Goal: Transaction & Acquisition: Book appointment/travel/reservation

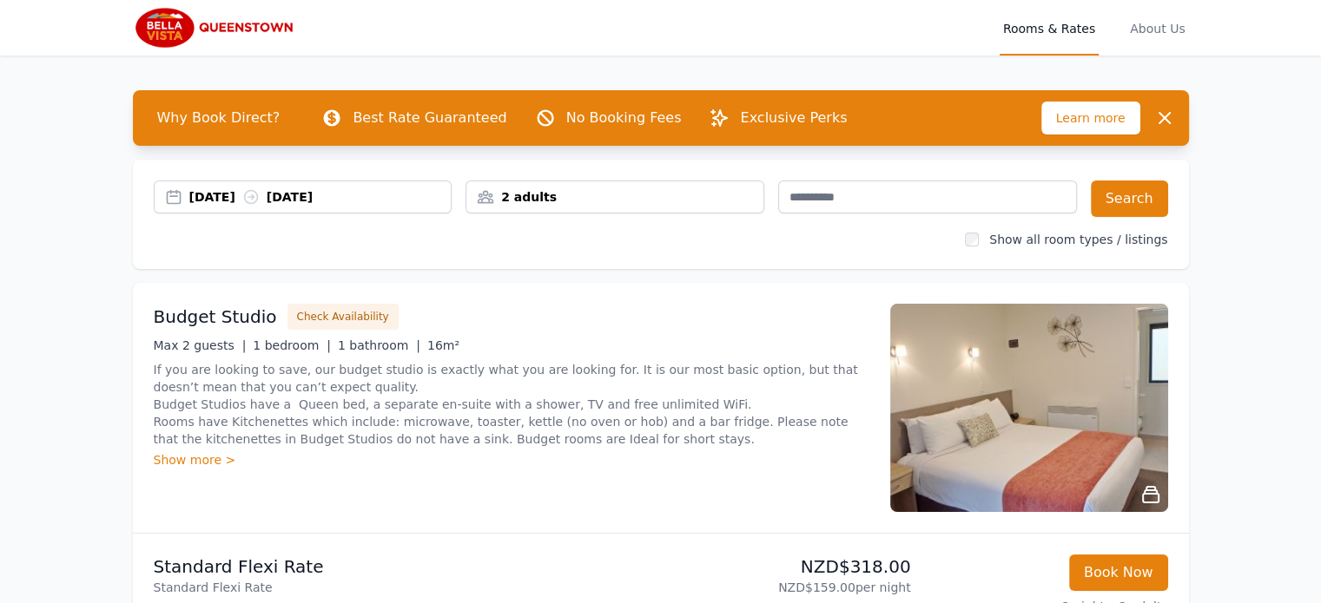
click at [340, 197] on div "[DATE] [DATE]" at bounding box center [320, 196] width 262 height 17
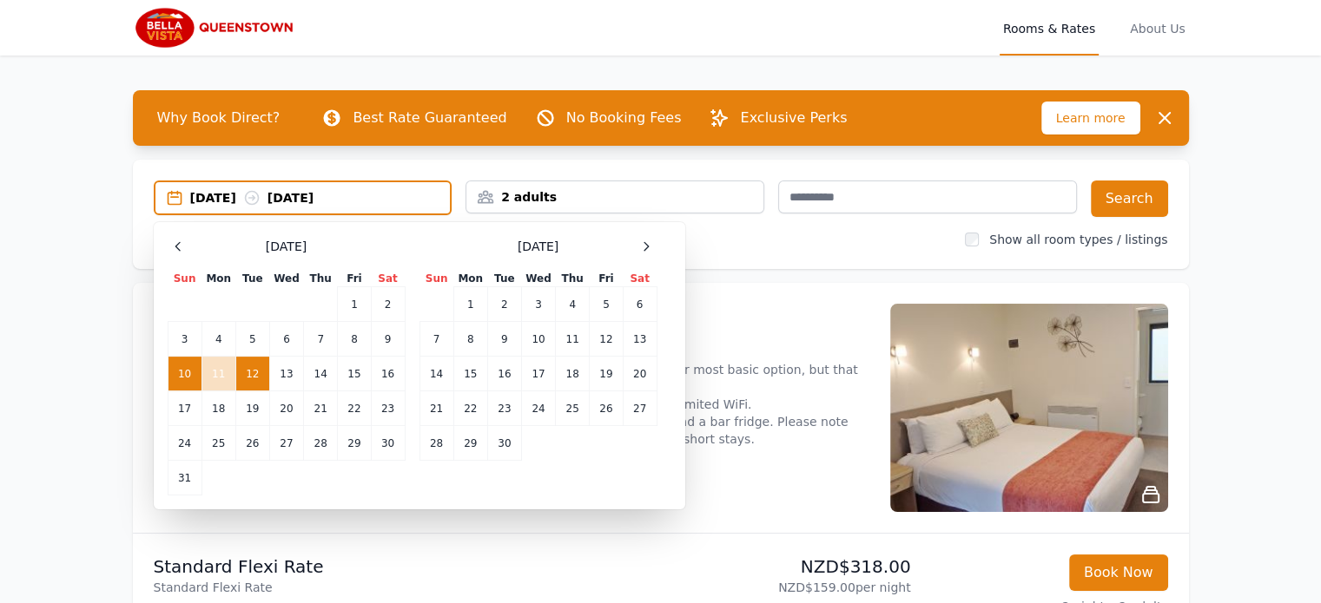
click at [192, 373] on td "10" at bounding box center [185, 374] width 34 height 35
click at [288, 373] on td "13" at bounding box center [286, 374] width 34 height 35
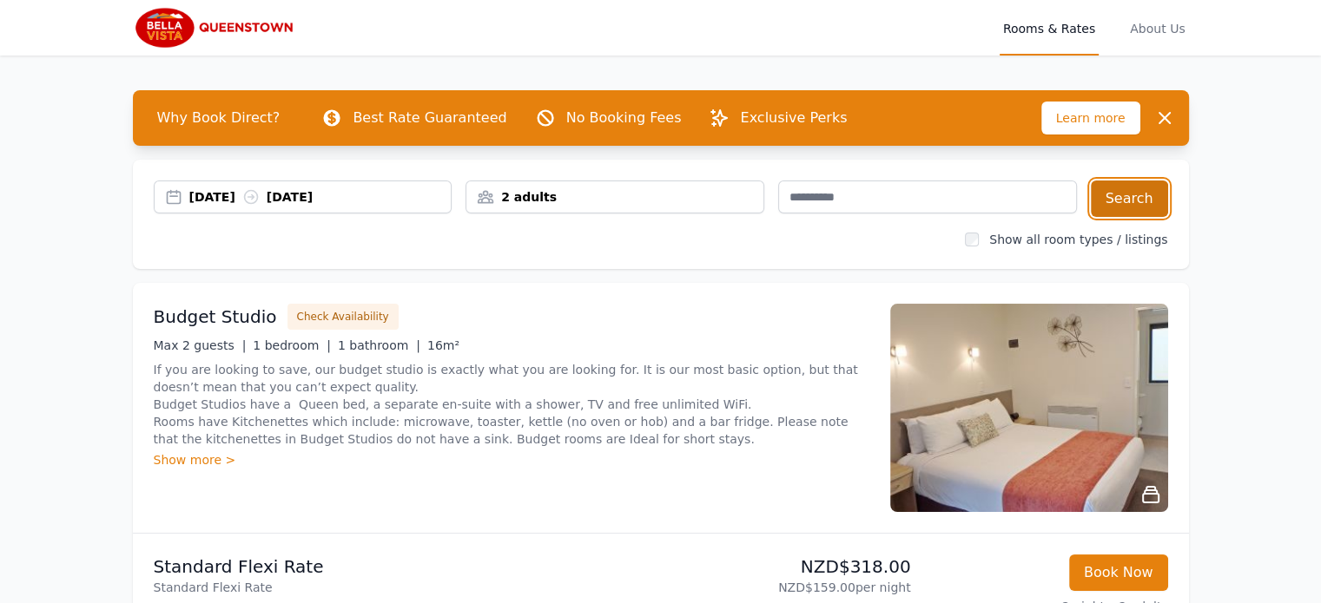
click at [1118, 196] on button "Search" at bounding box center [1129, 199] width 77 height 36
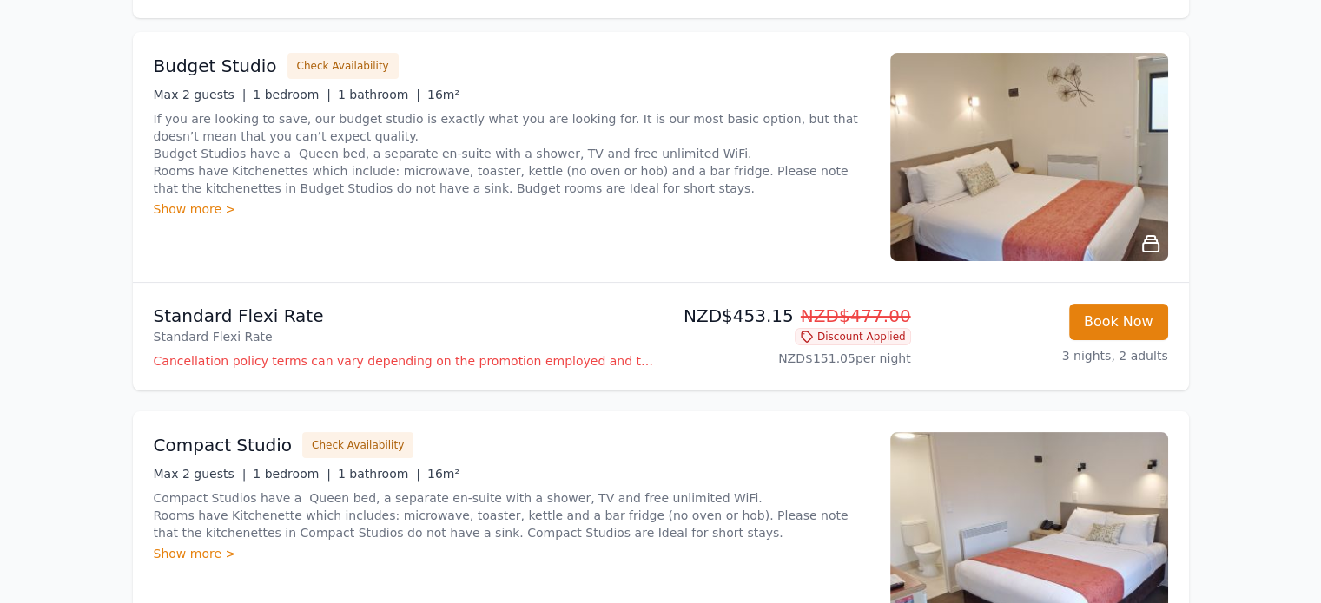
scroll to position [87, 0]
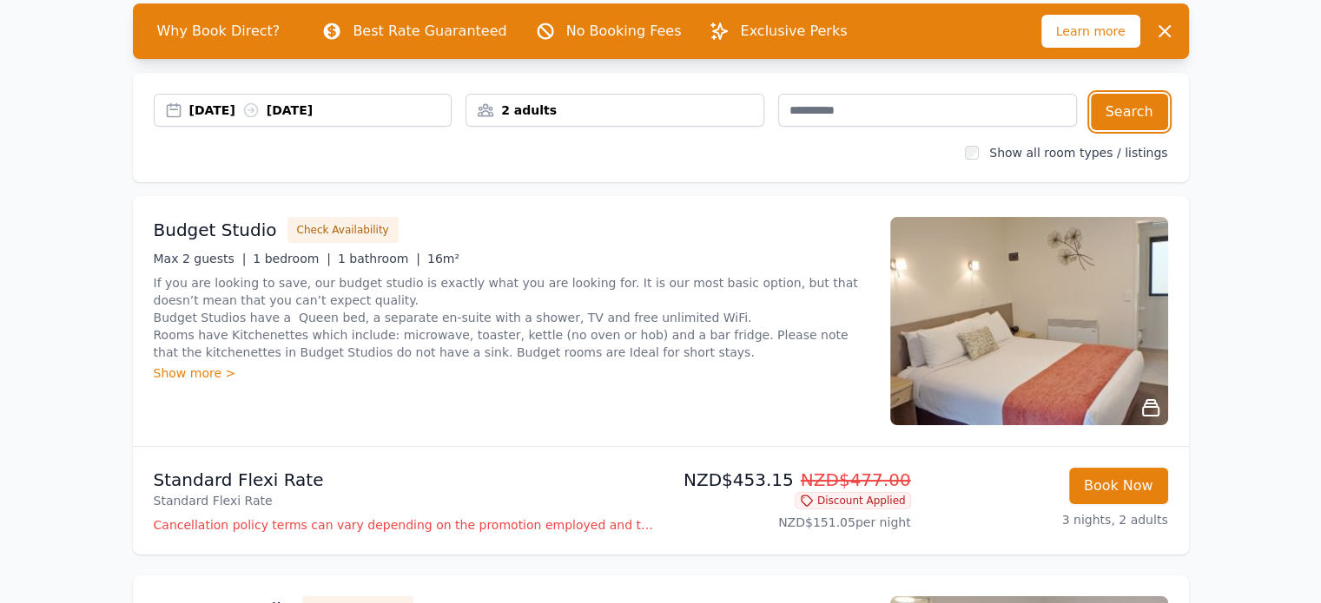
click at [207, 109] on div "[DATE] [DATE]" at bounding box center [320, 110] width 262 height 17
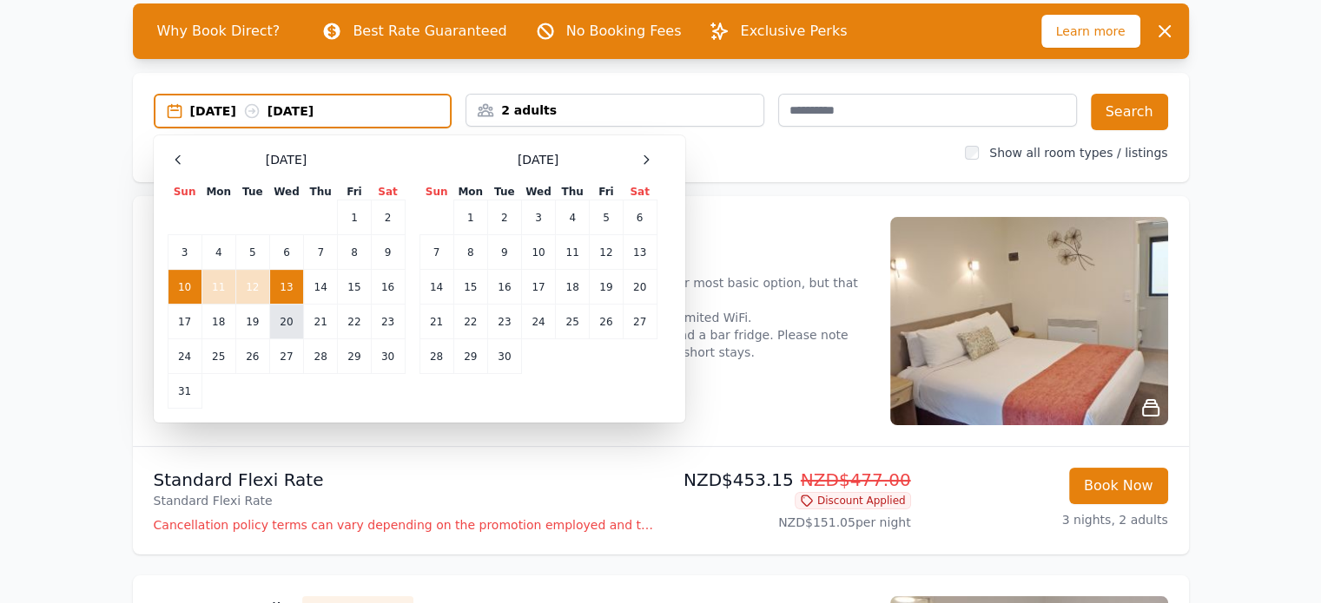
click at [281, 320] on td "20" at bounding box center [286, 322] width 34 height 35
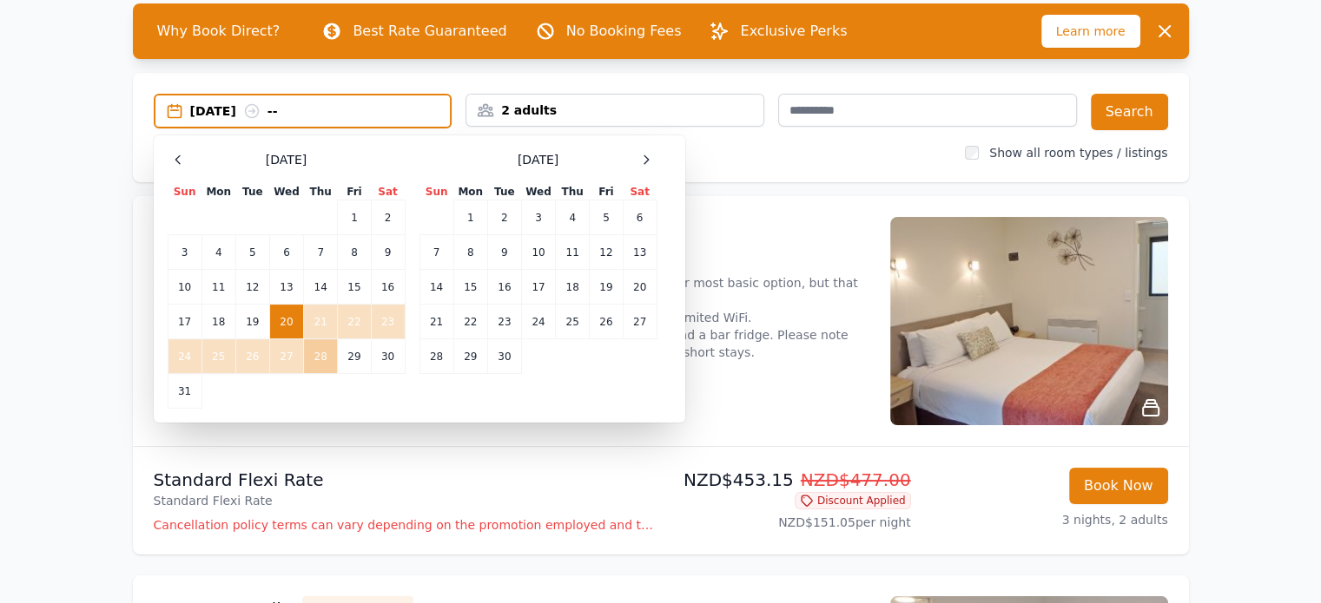
click at [326, 352] on td "28" at bounding box center [321, 357] width 34 height 35
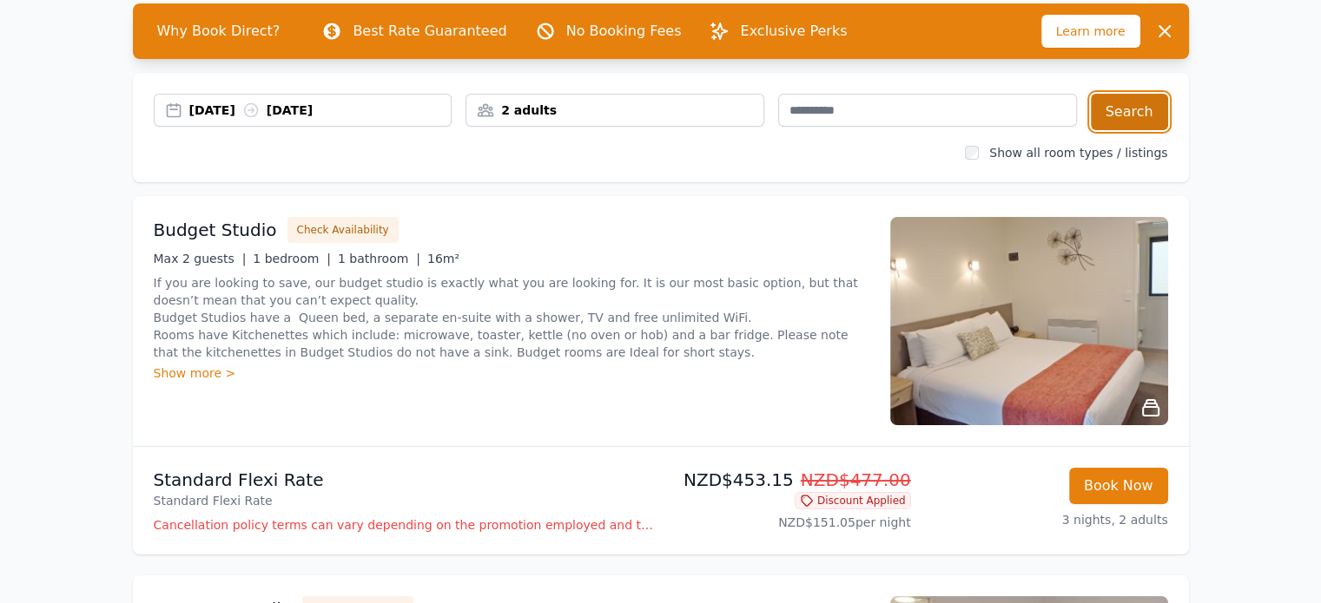
click at [1130, 114] on button "Search" at bounding box center [1129, 112] width 77 height 36
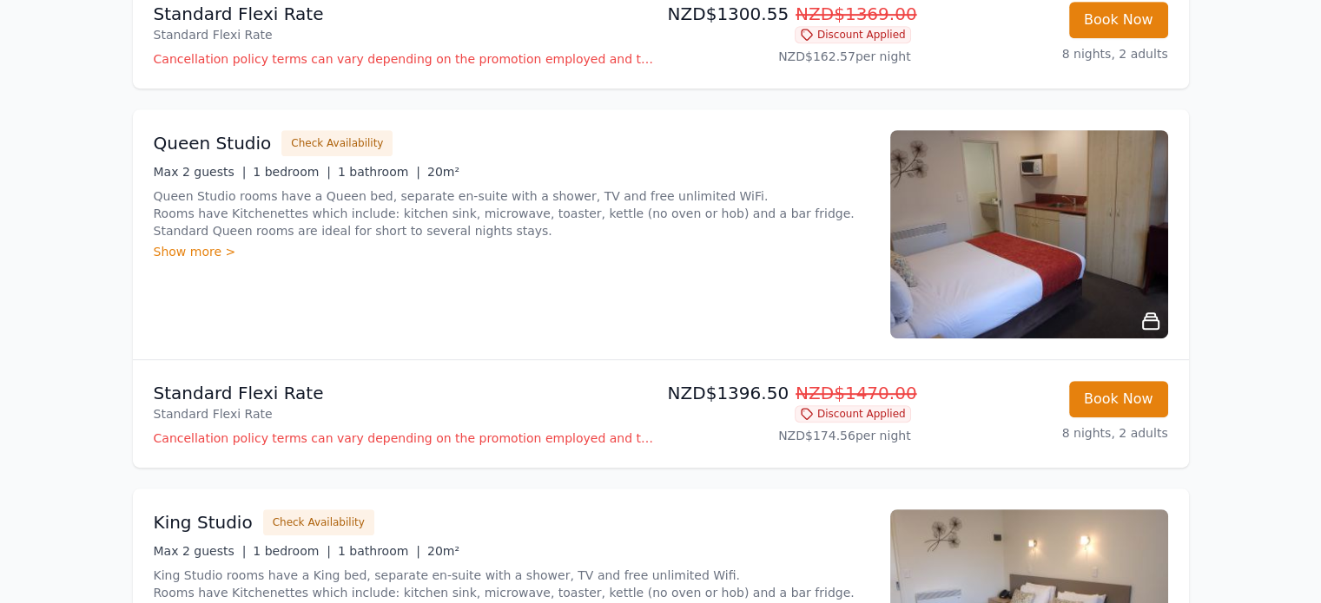
scroll to position [955, 0]
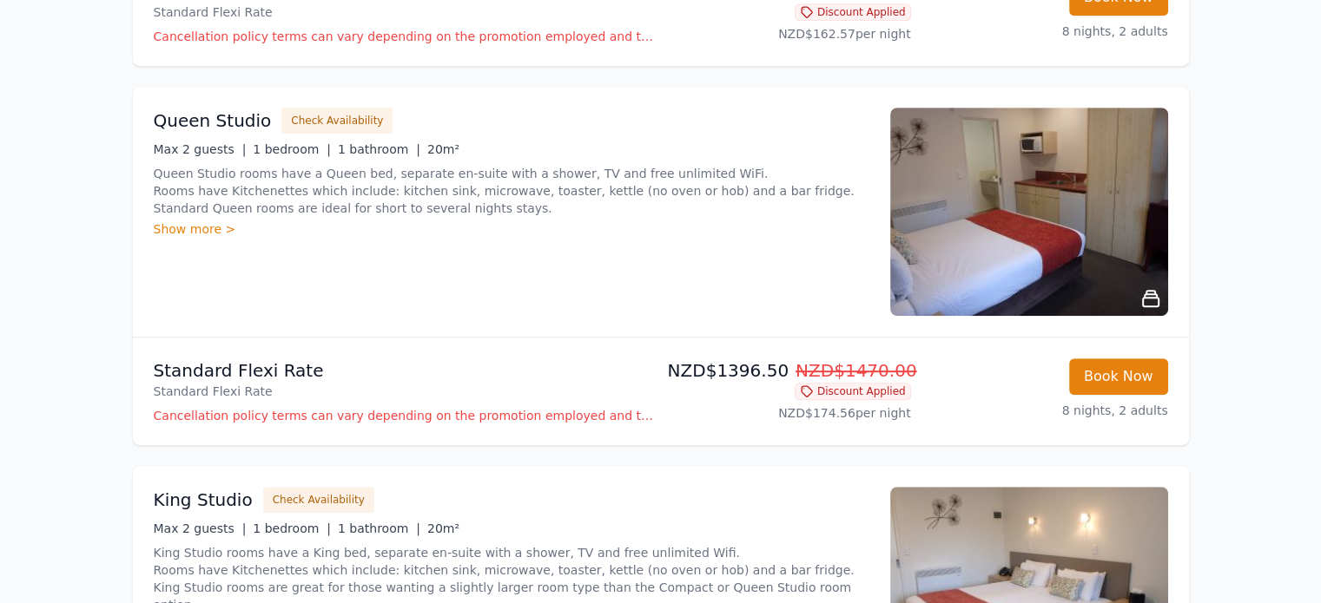
click at [306, 419] on p "Cancellation policy terms can vary depending on the promotion employed and the …" at bounding box center [404, 415] width 500 height 17
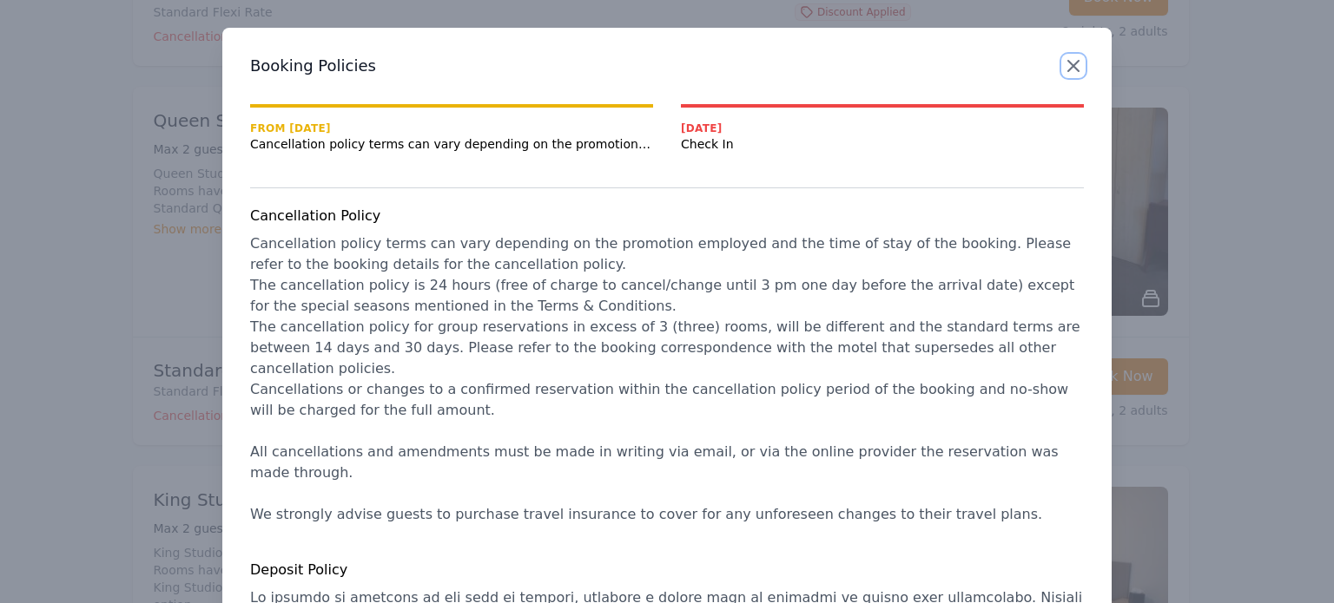
click at [1069, 75] on icon "button" at bounding box center [1073, 66] width 21 height 21
